Goal: Information Seeking & Learning: Learn about a topic

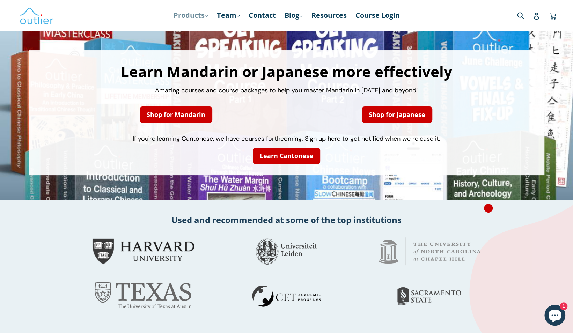
click at [200, 17] on link "Products .cls-1{fill:#231f20} expand" at bounding box center [191, 15] width 42 height 13
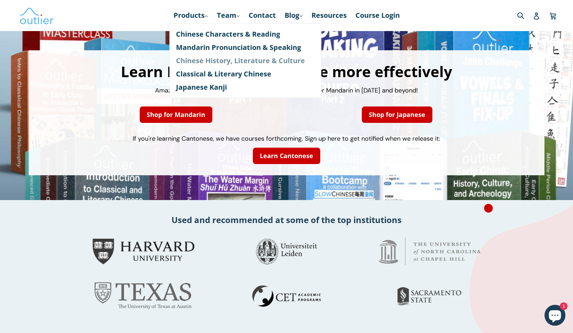
click at [214, 63] on link "Chinese History, Literature & Culture" at bounding box center [245, 60] width 139 height 13
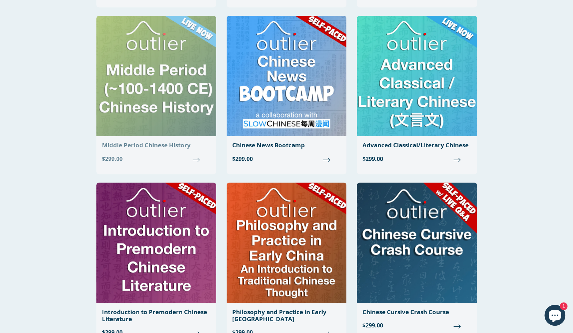
scroll to position [209, 0]
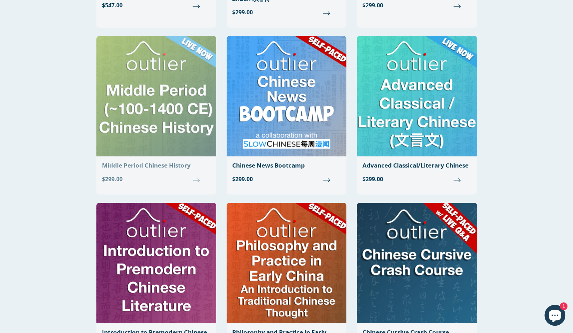
click at [168, 160] on link "Middle Period Chinese History Regular price $299.00" at bounding box center [156, 112] width 120 height 153
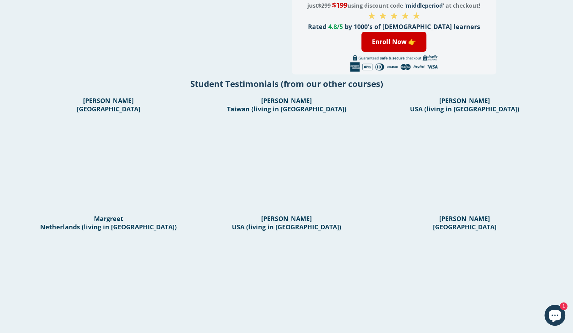
scroll to position [192, 0]
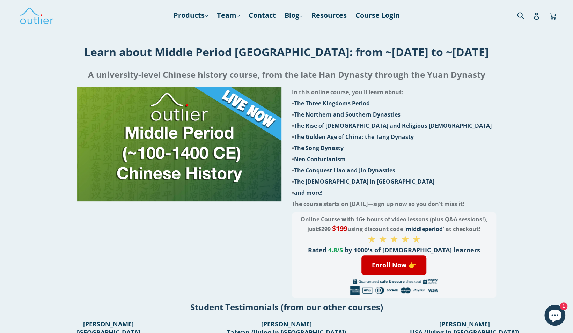
drag, startPoint x: 275, startPoint y: 58, endPoint x: 282, endPoint y: 58, distance: 7.7
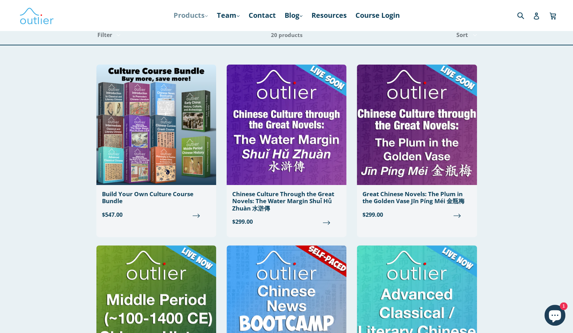
click at [201, 19] on link "Products .cls-1{fill:#231f20} expand" at bounding box center [191, 15] width 42 height 13
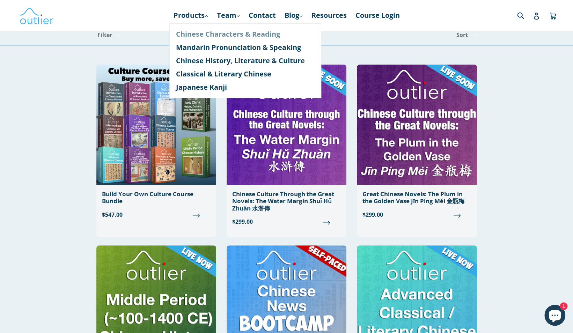
click at [220, 31] on link "Chinese Characters & Reading" at bounding box center [245, 34] width 139 height 13
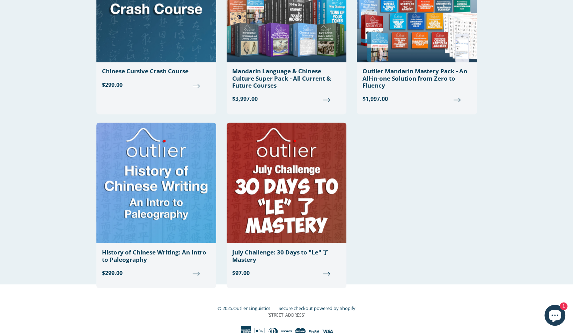
scroll to position [663, 0]
